Goal: Task Accomplishment & Management: Manage account settings

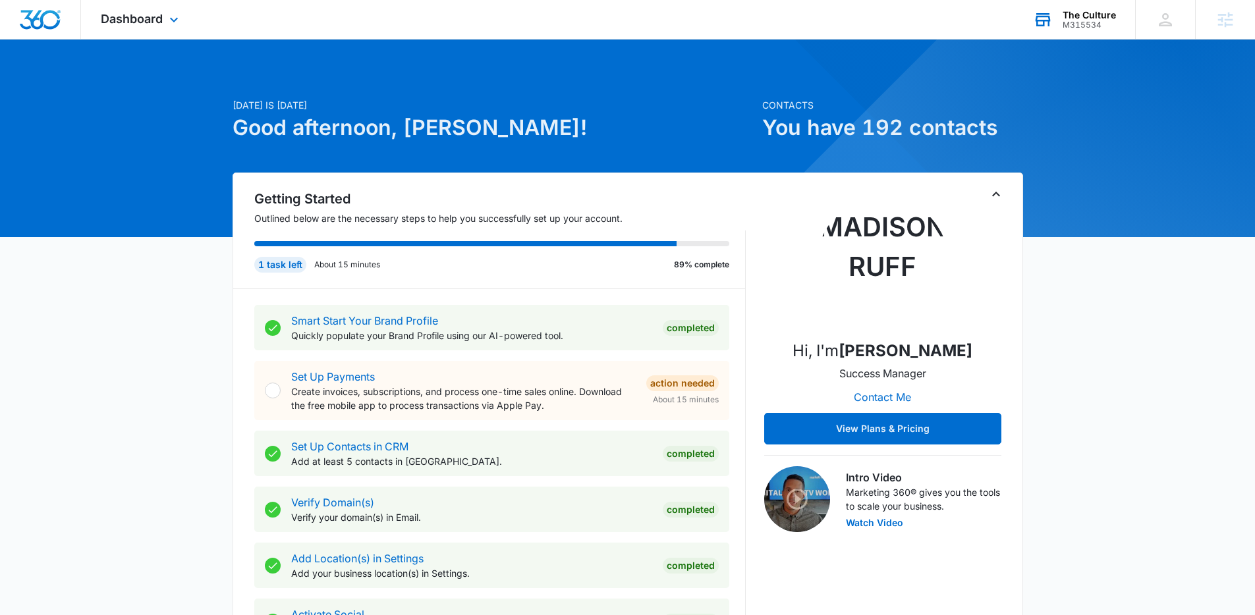
click at [1088, 17] on div "The Culture" at bounding box center [1088, 15] width 53 height 11
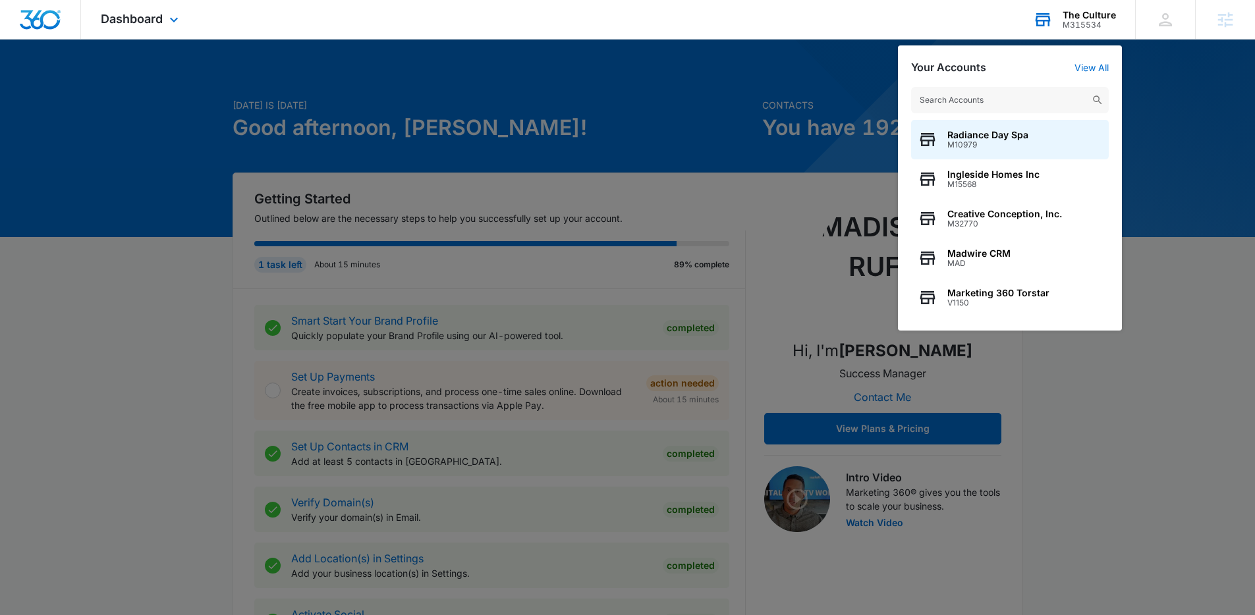
click at [1058, 103] on input "text" at bounding box center [1010, 100] width 198 height 26
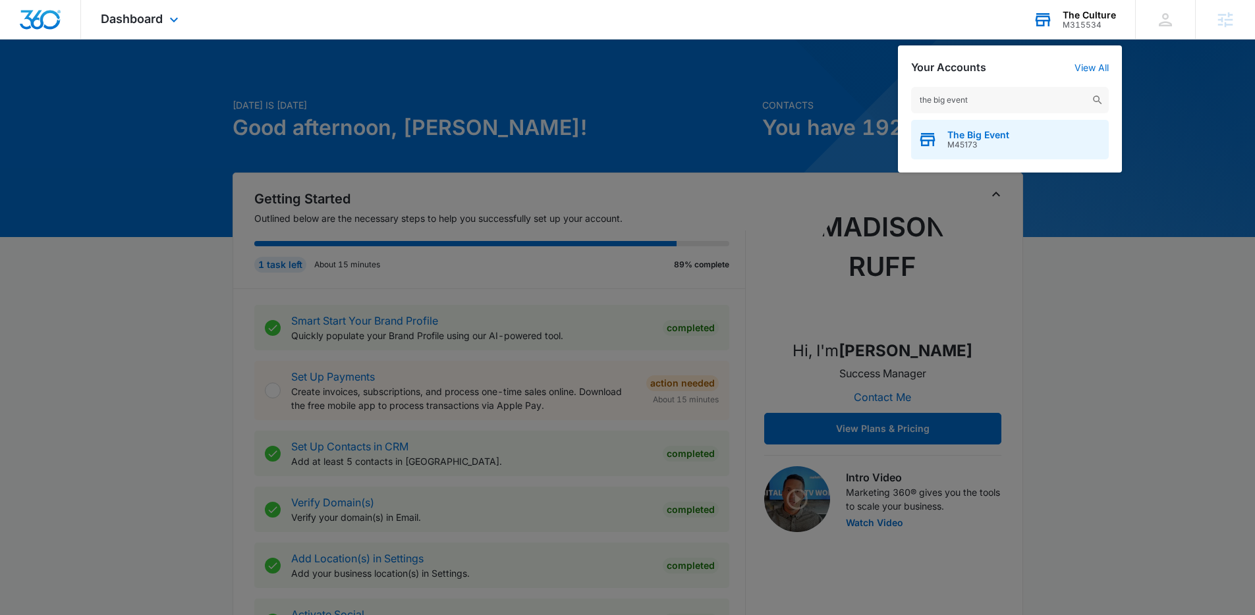
type input "the big event"
click at [1016, 123] on div "The Big Event M45173" at bounding box center [1010, 140] width 198 height 40
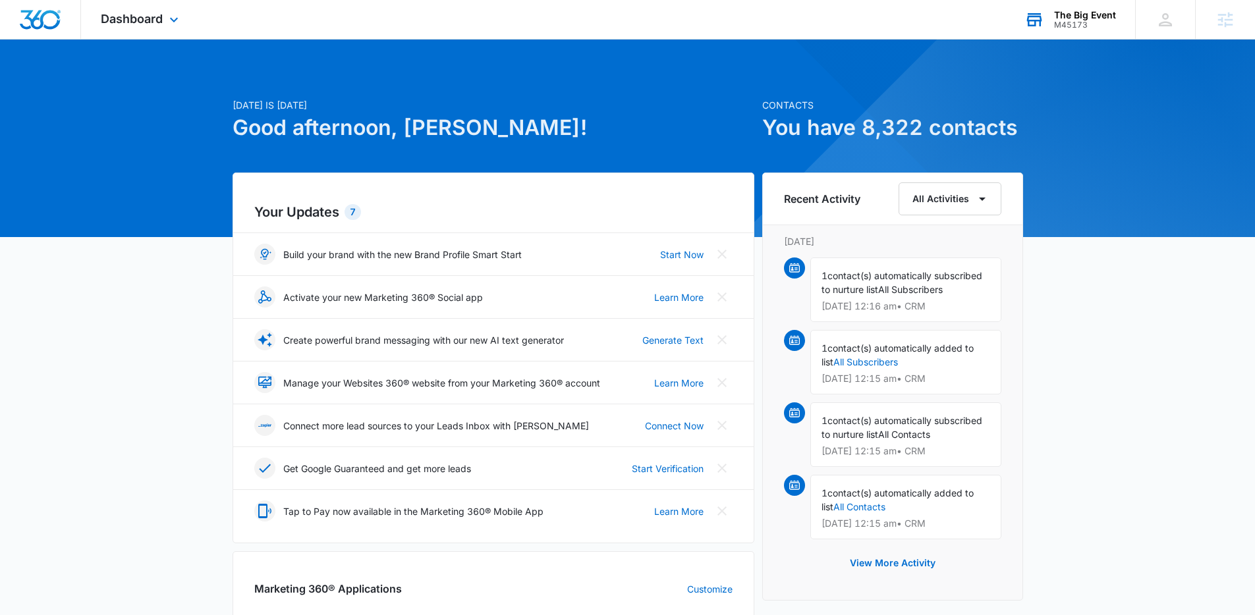
click at [1068, 8] on div "The Big Event M45173 Your Accounts View All" at bounding box center [1069, 19] width 130 height 39
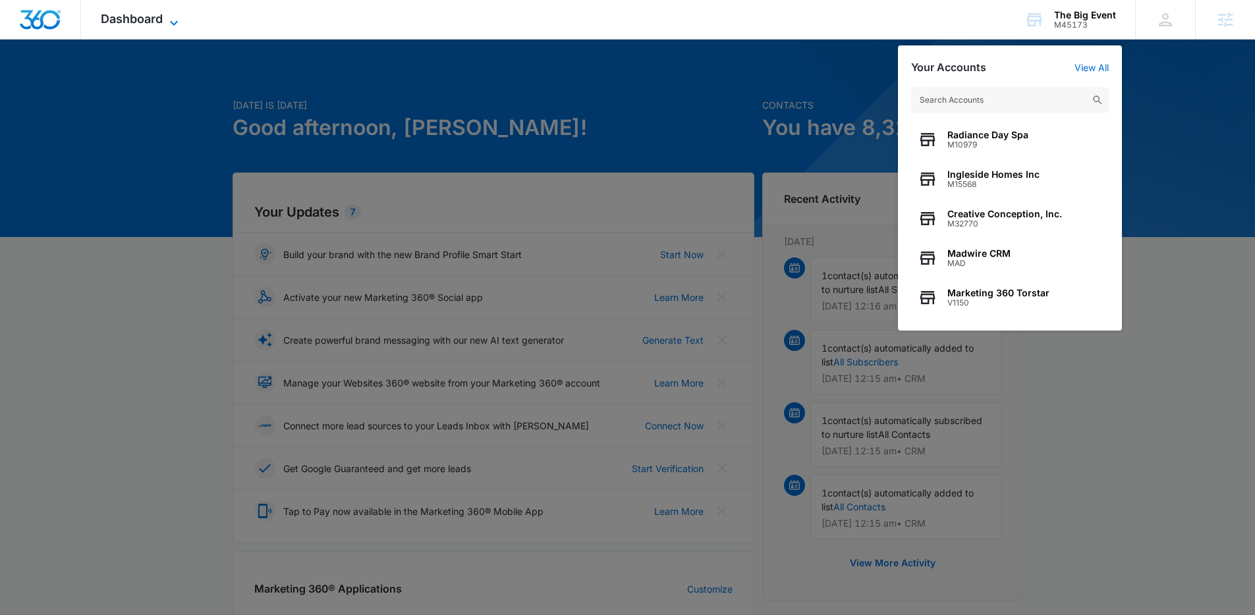
click at [138, 19] on span "Dashboard" at bounding box center [132, 19] width 62 height 14
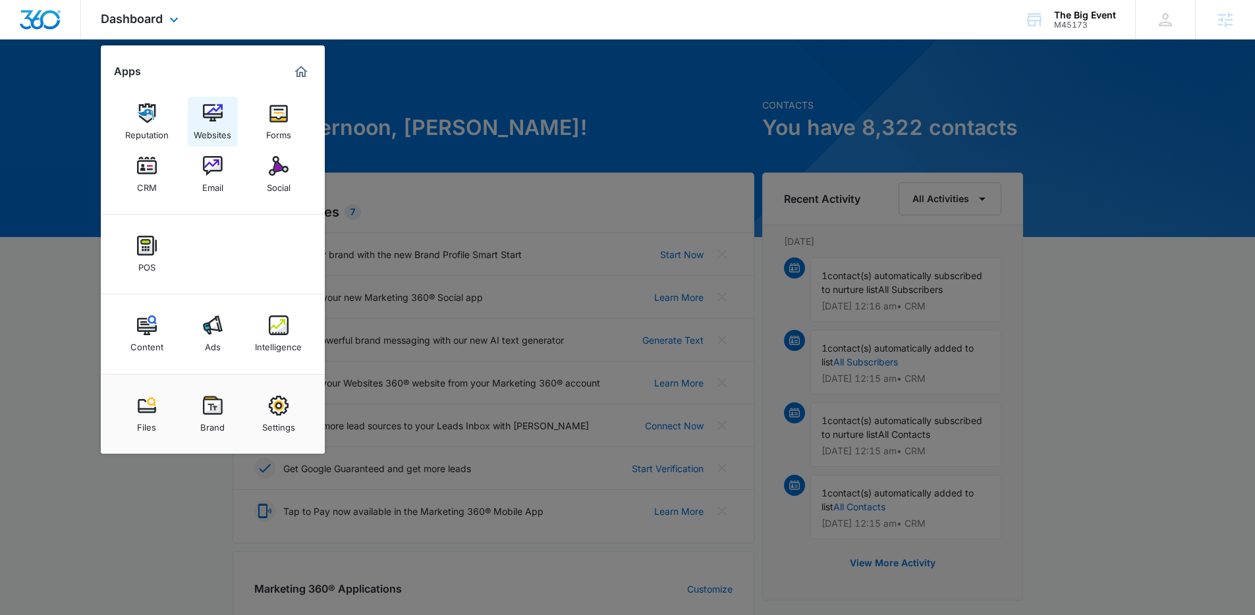
click at [204, 114] on img at bounding box center [213, 113] width 20 height 20
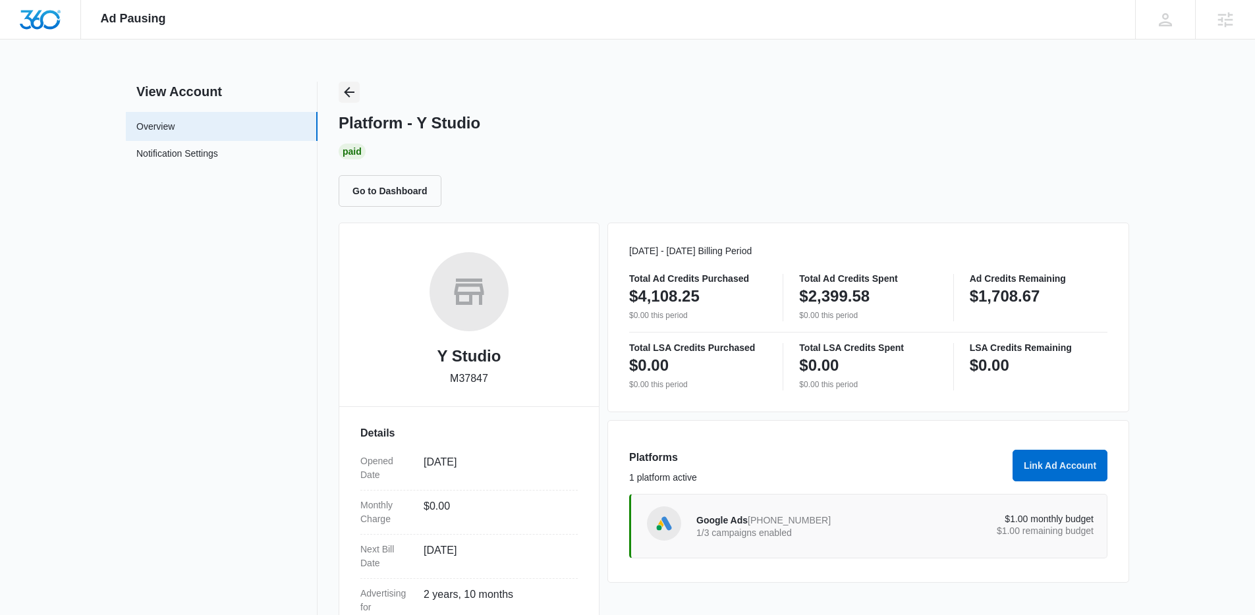
click at [351, 90] on icon "Back" at bounding box center [349, 92] width 16 height 16
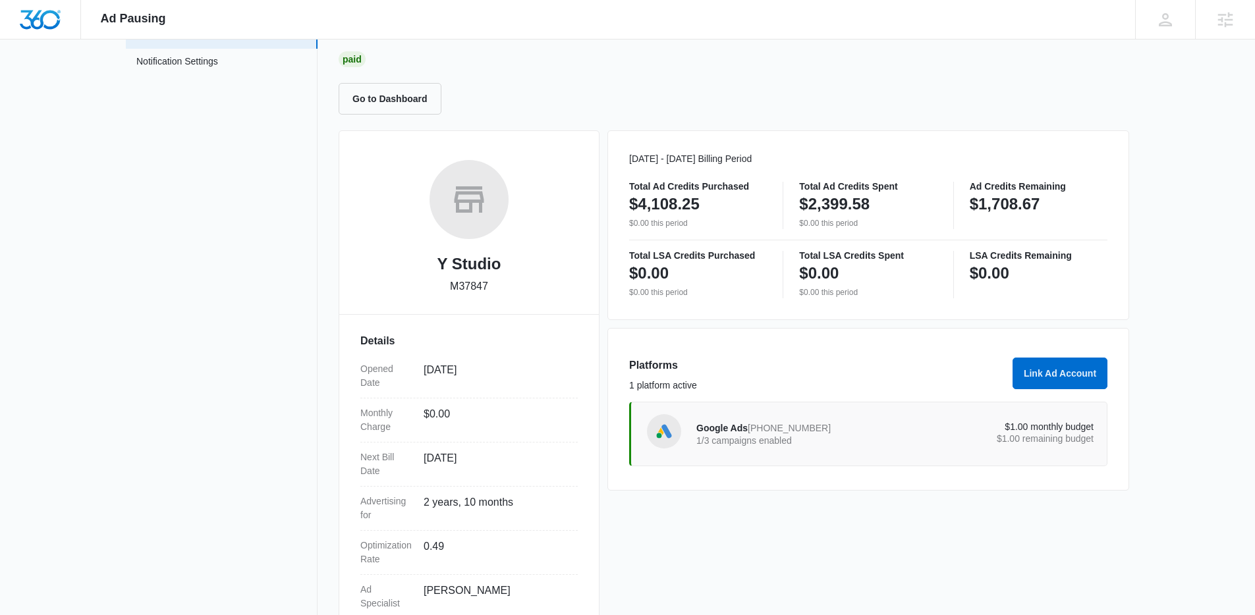
scroll to position [178, 0]
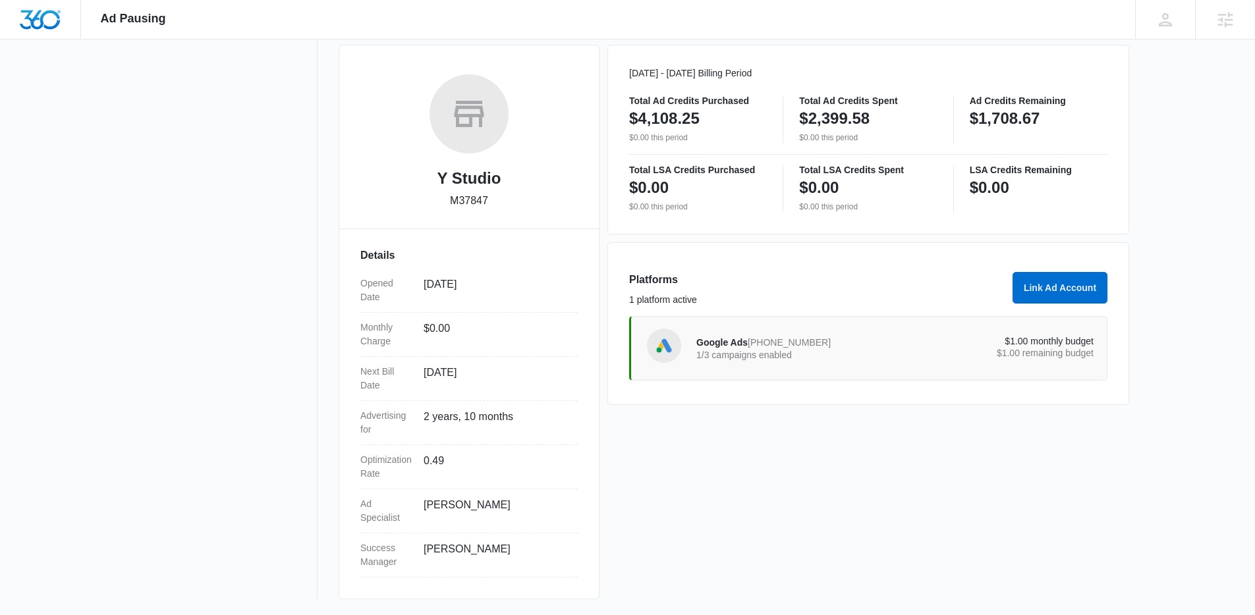
click at [1079, 348] on p "$1.00 remaining budget" at bounding box center [994, 352] width 199 height 9
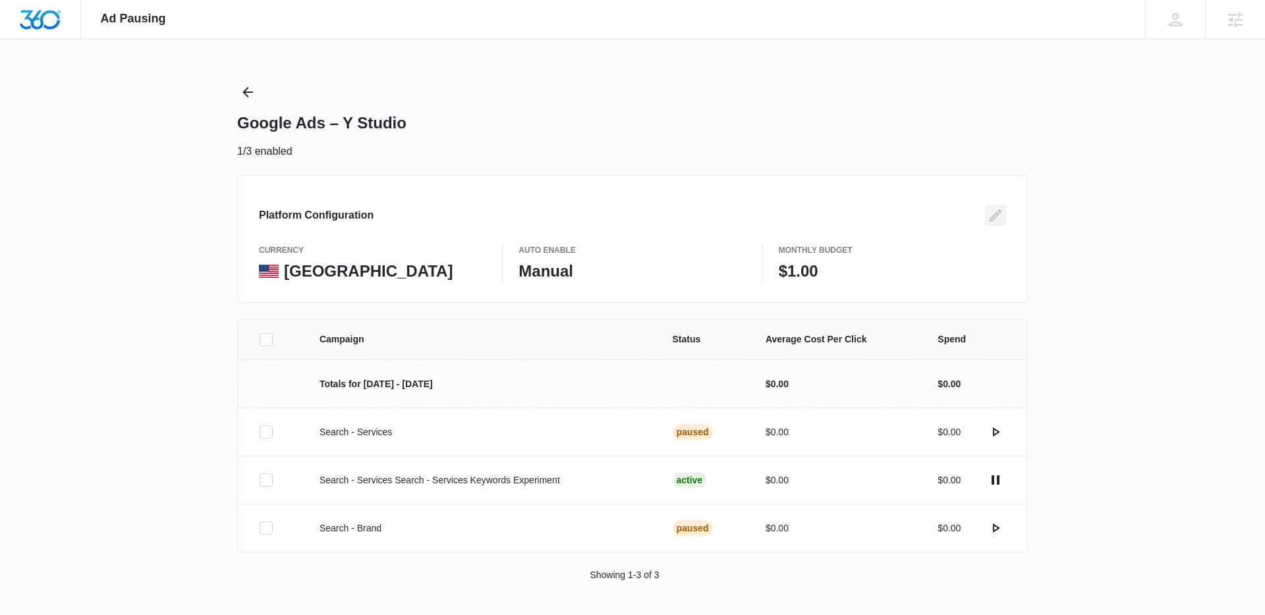
click at [998, 215] on icon "Edit" at bounding box center [995, 215] width 16 height 16
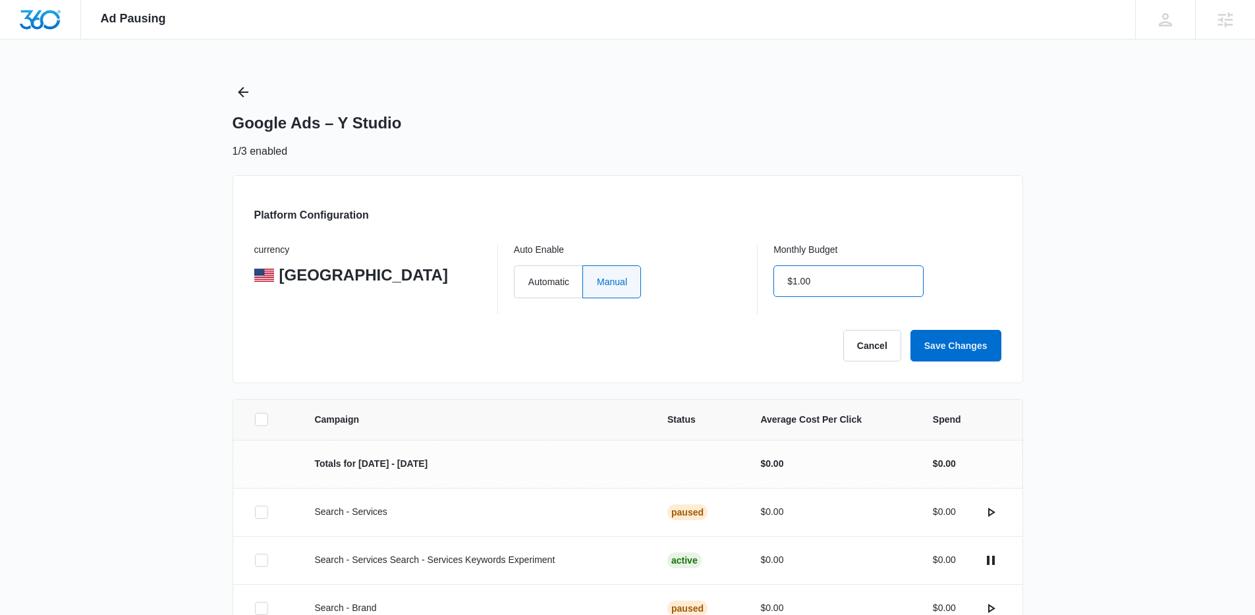
drag, startPoint x: 890, startPoint y: 281, endPoint x: 686, endPoint y: 298, distance: 204.9
click at [686, 298] on div "currency United States Auto Enable Automatic Manual Monthly Budget $1.00" at bounding box center [627, 279] width 747 height 70
type input "$600.00"
click at [987, 344] on button "Save Changes" at bounding box center [955, 346] width 91 height 32
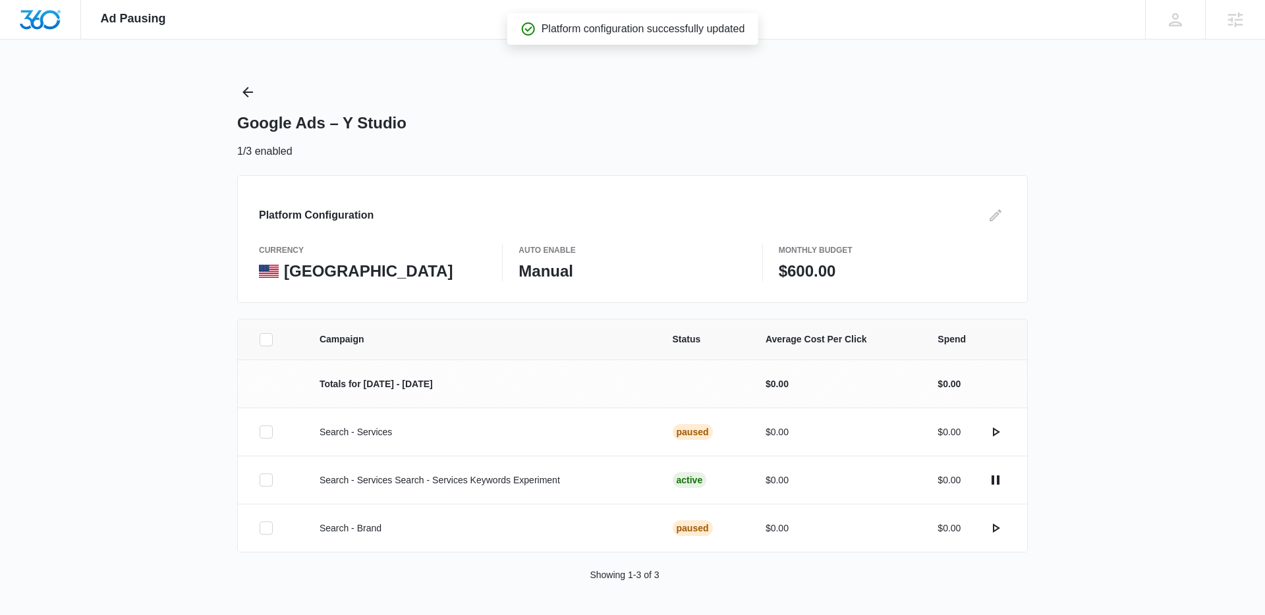
click at [890, 285] on div "Platform Configuration currency United States Auto Enable Manual Monthly Budget…" at bounding box center [632, 239] width 790 height 128
click at [996, 214] on icon "Edit" at bounding box center [995, 215] width 12 height 12
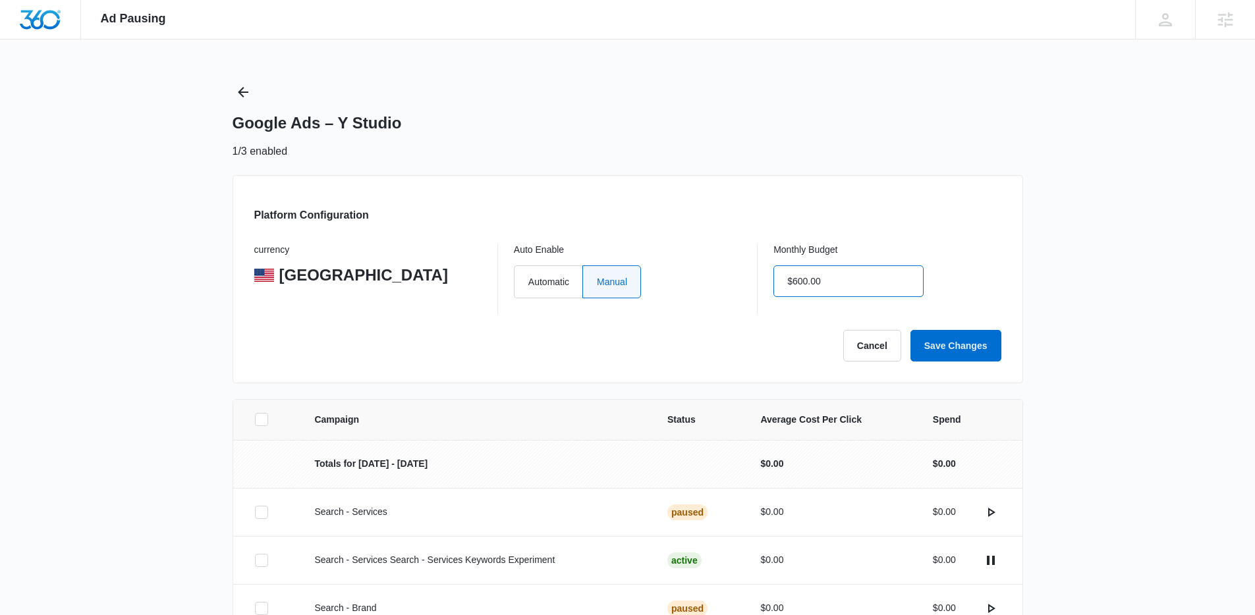
drag, startPoint x: 851, startPoint y: 288, endPoint x: 693, endPoint y: 266, distance: 159.6
click at [697, 267] on div "currency United States Auto Enable Automatic Manual Monthly Budget $600.00" at bounding box center [627, 279] width 747 height 70
drag, startPoint x: 854, startPoint y: 279, endPoint x: 759, endPoint y: 273, distance: 95.0
click at [759, 273] on div "currency United States Auto Enable Automatic Manual Monthly Budget $600.00" at bounding box center [627, 279] width 747 height 70
type input "$1,200.00"
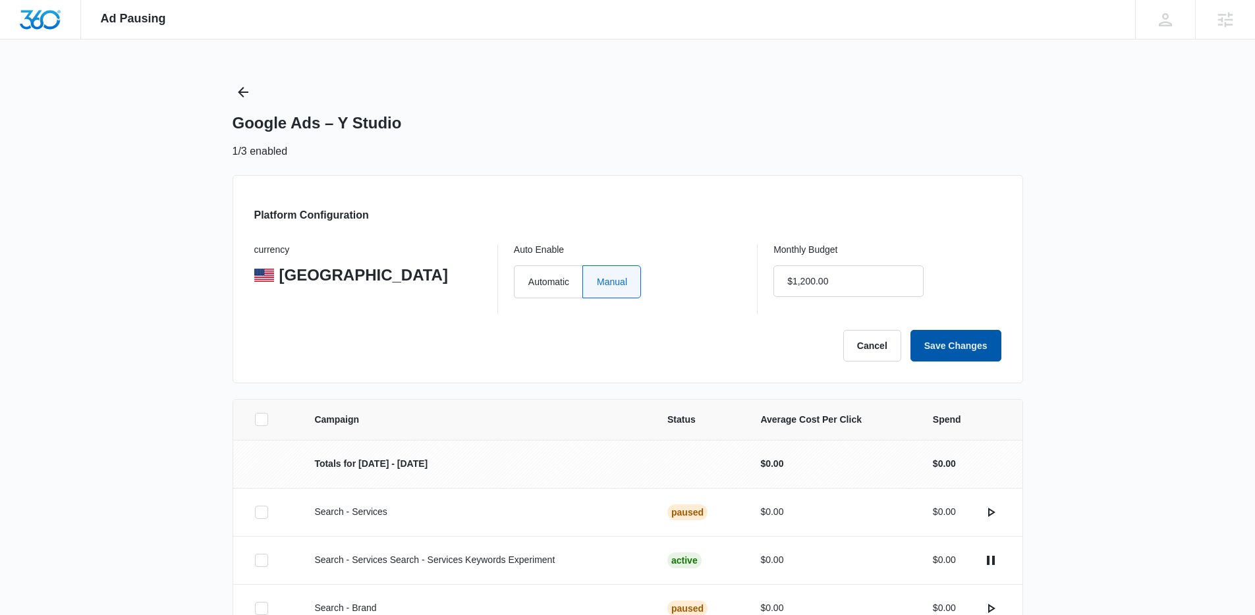
click at [942, 347] on button "Save Changes" at bounding box center [955, 346] width 91 height 32
